Goal: Transaction & Acquisition: Purchase product/service

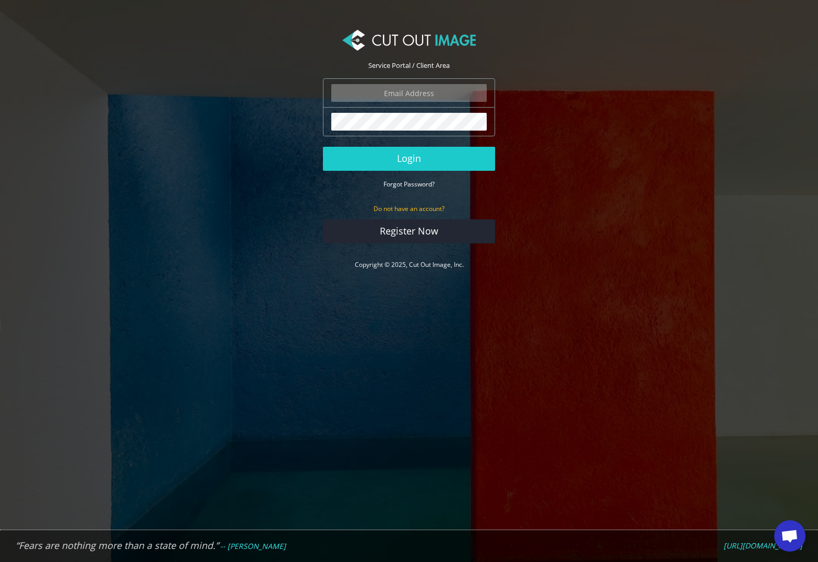
scroll to position [1011, 0]
click at [361, 92] on input "email" at bounding box center [409, 93] width 156 height 18
type input "matthew@matthewmillman.com"
click at [409, 158] on button "Login" at bounding box center [409, 159] width 172 height 24
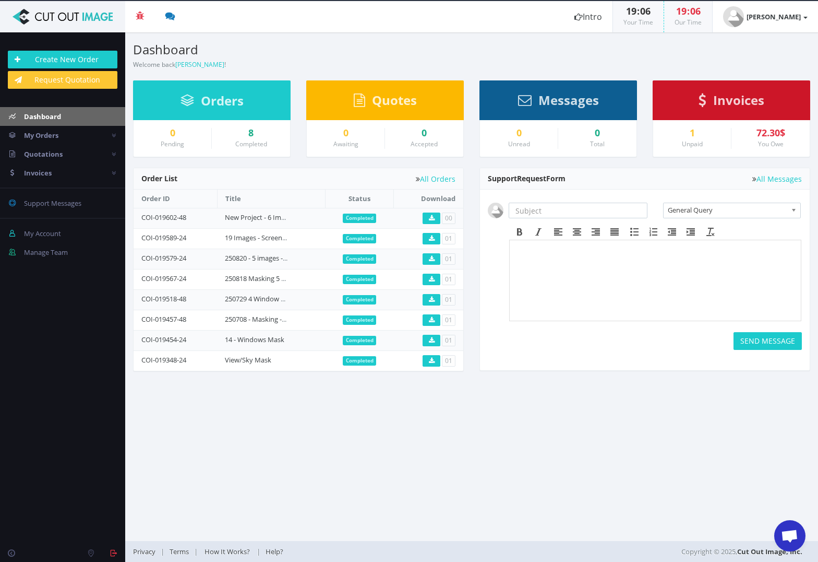
scroll to position [1011, 0]
click at [730, 92] on span "Invoices" at bounding box center [739, 99] width 51 height 17
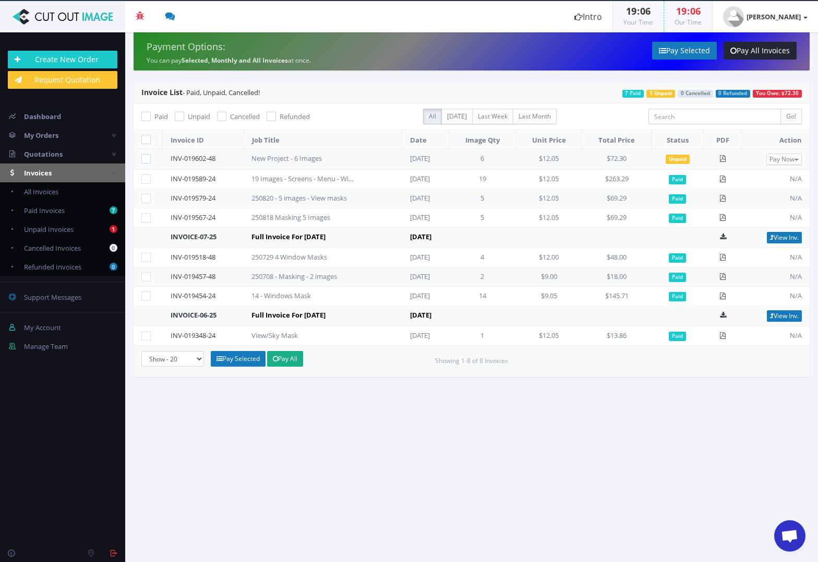
scroll to position [1011, 0]
click at [287, 361] on link "Pay All" at bounding box center [285, 359] width 36 height 16
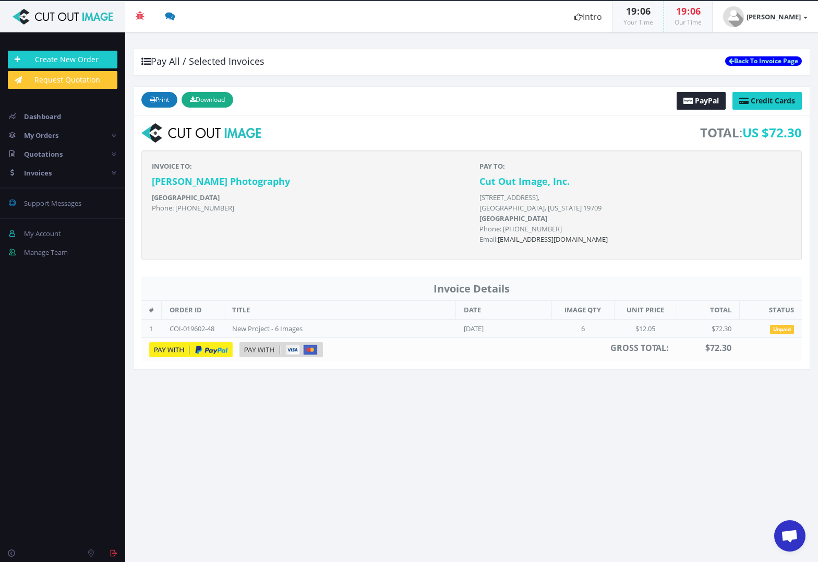
scroll to position [1011, 0]
click at [205, 351] on img at bounding box center [191, 349] width 84 height 15
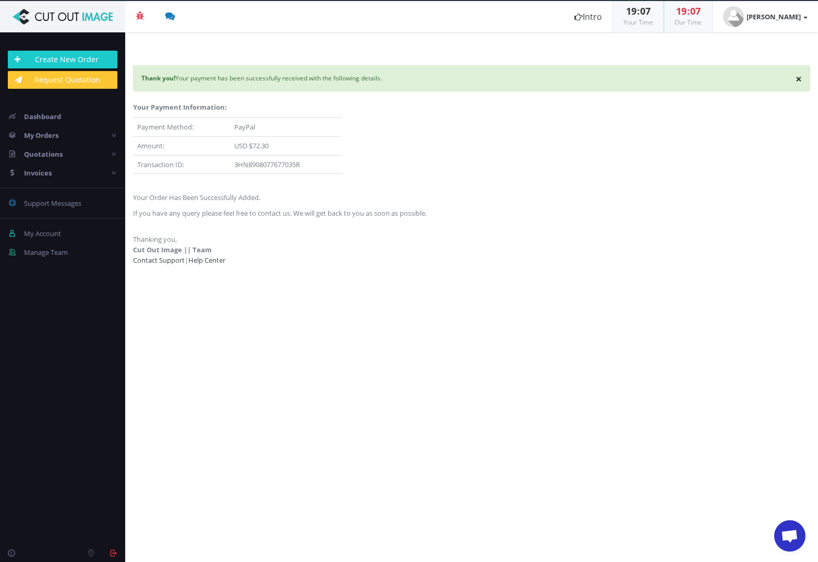
scroll to position [1011, 0]
click at [85, 21] on img at bounding box center [63, 17] width 110 height 16
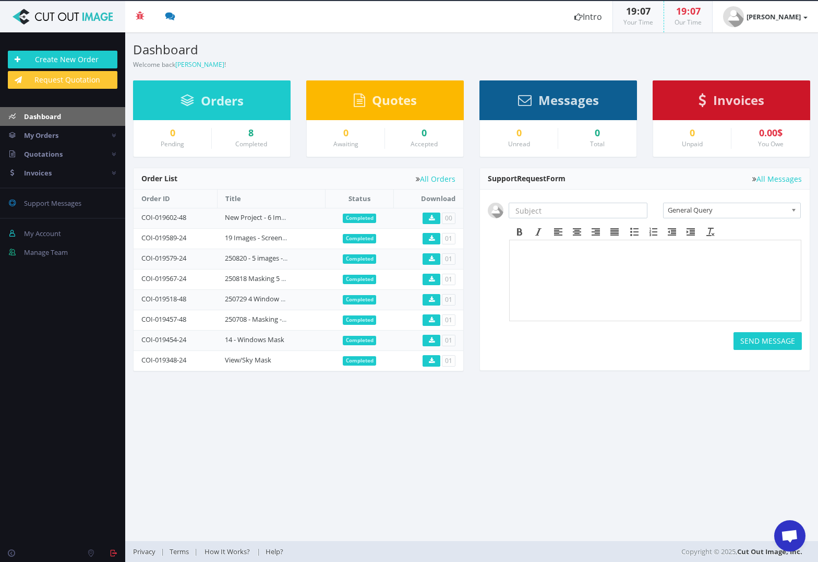
scroll to position [1011, 0]
